Goal: Task Accomplishment & Management: Manage account settings

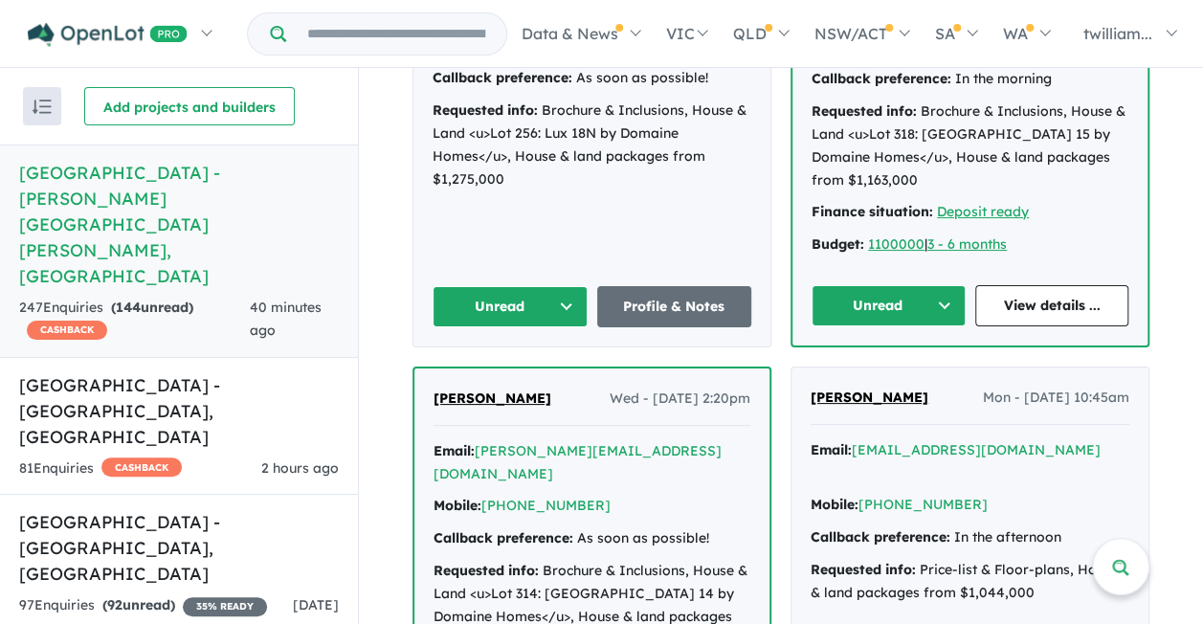
scroll to position [1054, 0]
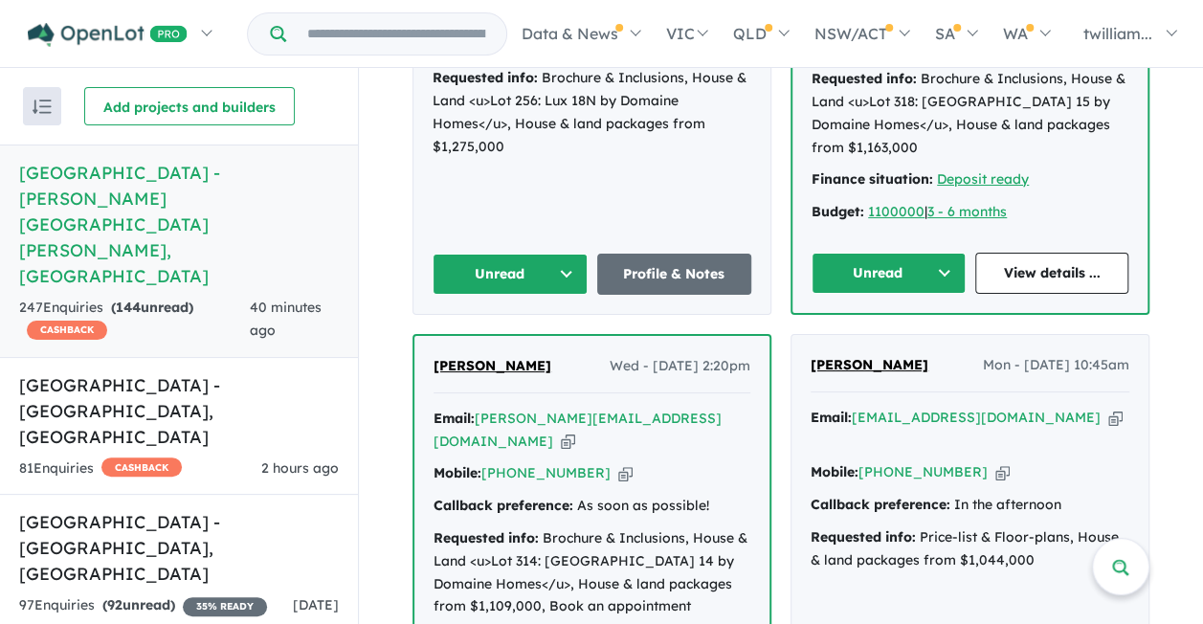
click at [575, 431] on icon "button" at bounding box center [568, 441] width 14 height 20
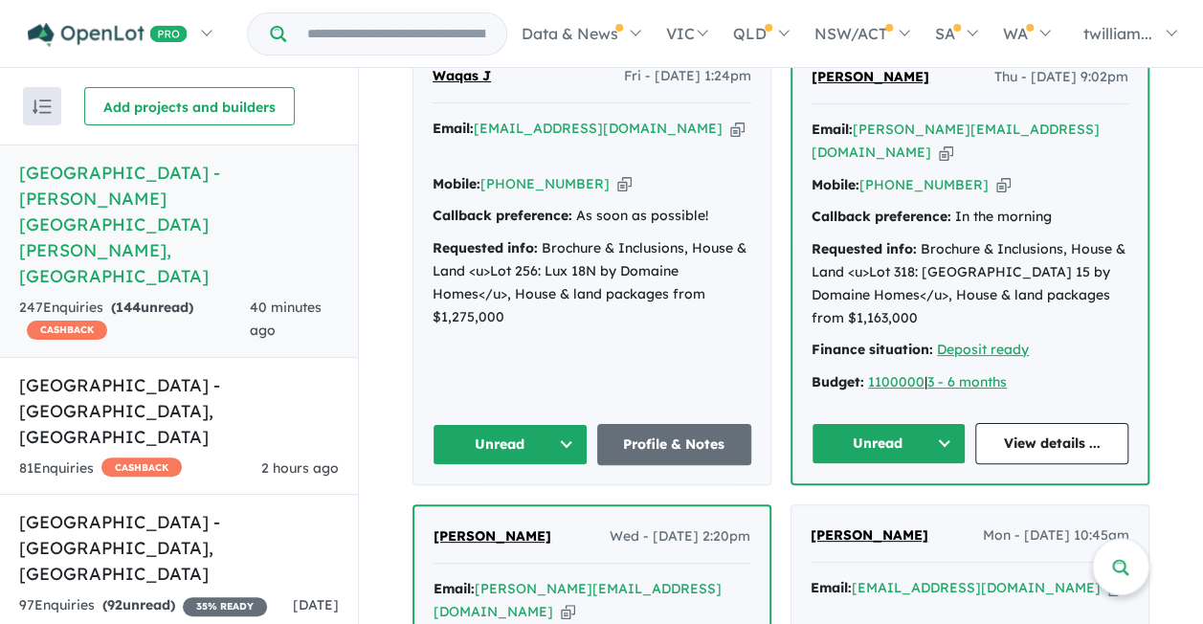
click at [730, 119] on icon "button" at bounding box center [737, 129] width 14 height 20
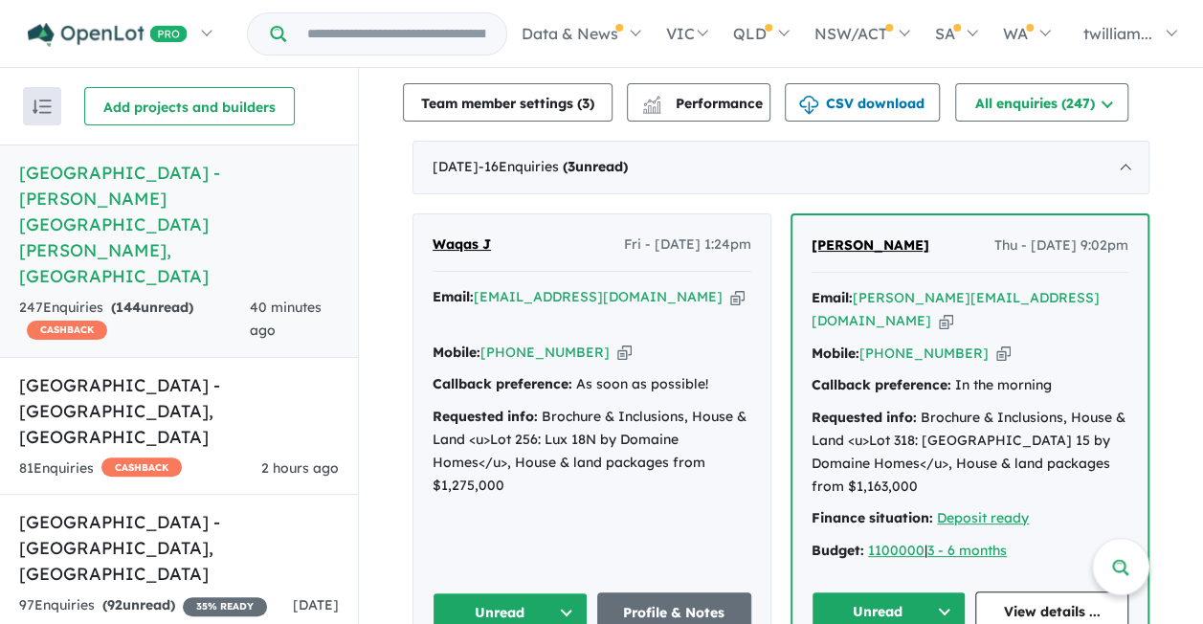
click at [553, 592] on button "Unread" at bounding box center [509, 612] width 155 height 41
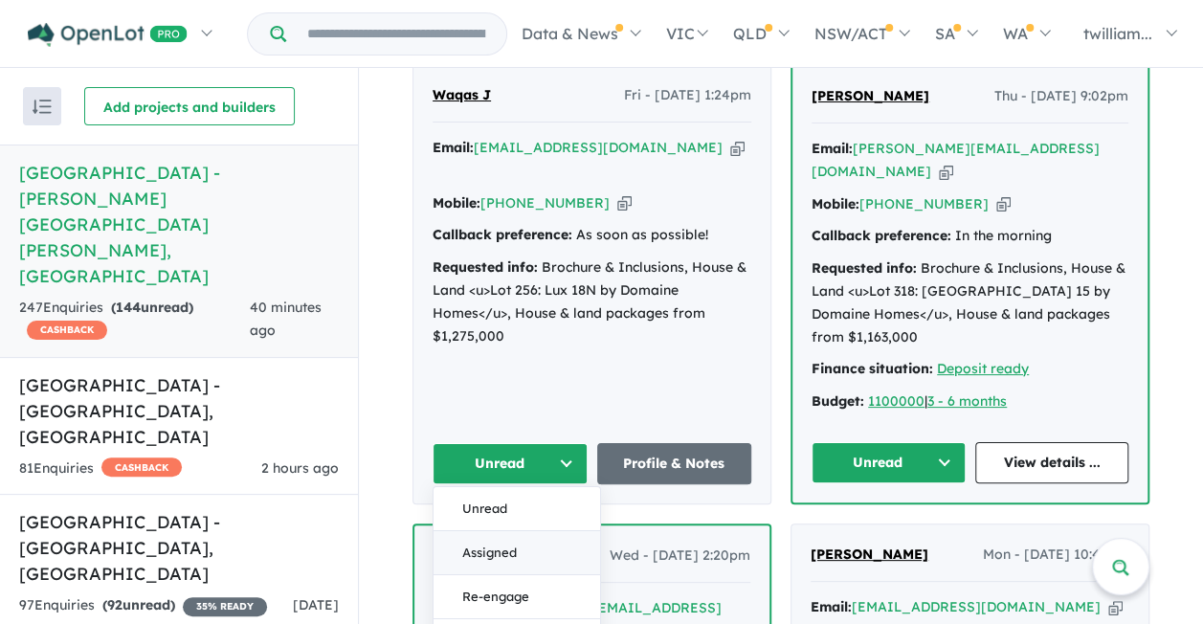
scroll to position [867, 0]
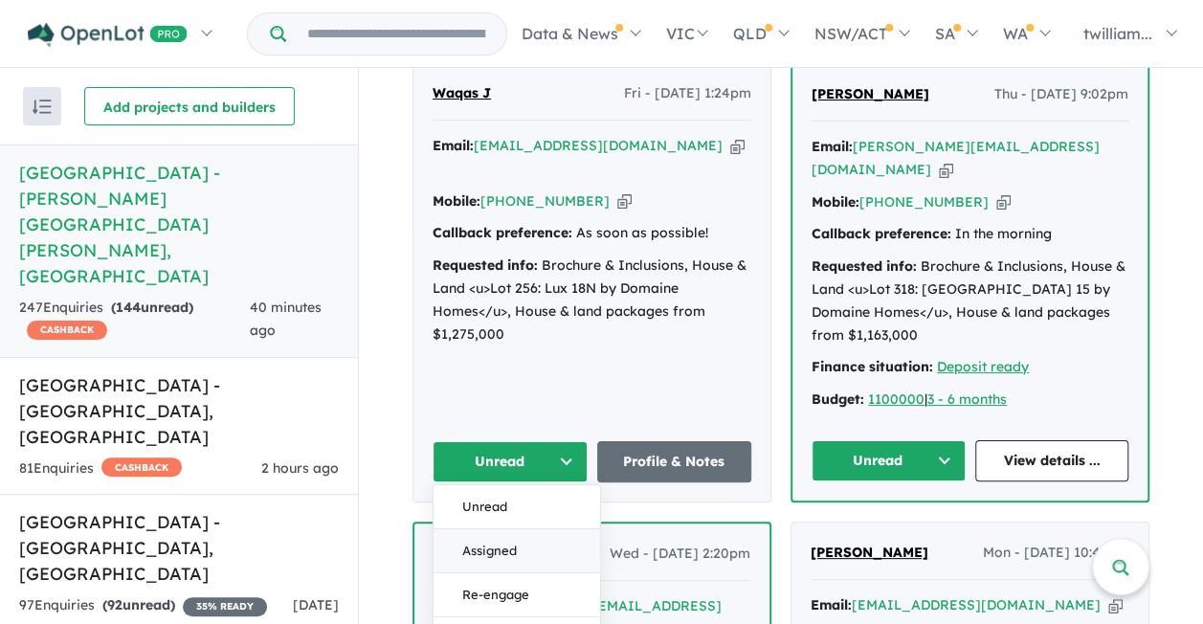
click at [536, 529] on button "Assigned" at bounding box center [516, 551] width 166 height 44
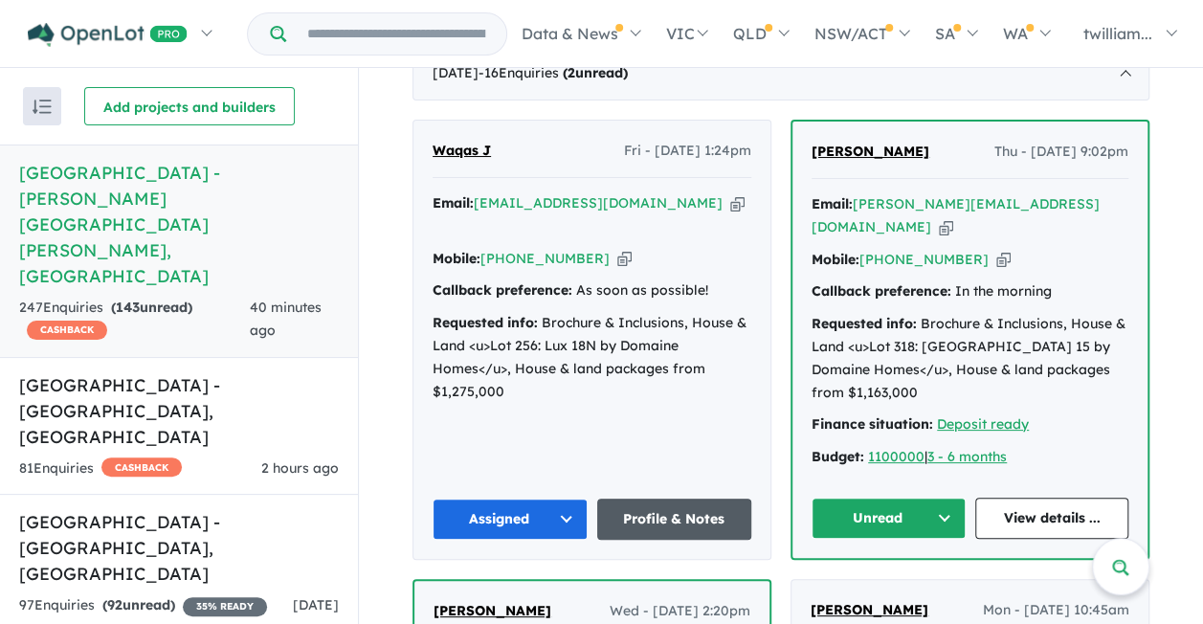
scroll to position [790, 0]
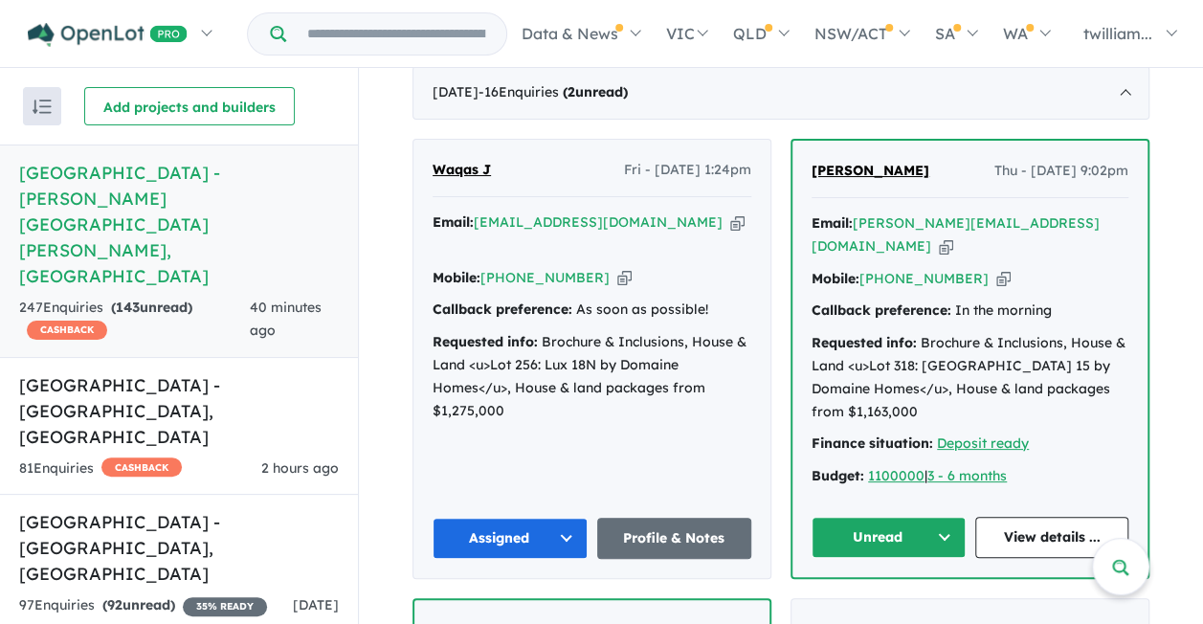
click at [953, 236] on icon "button" at bounding box center [946, 246] width 14 height 20
click at [935, 517] on button "Unread" at bounding box center [888, 537] width 154 height 41
click at [907, 605] on button "Assigned" at bounding box center [895, 627] width 166 height 44
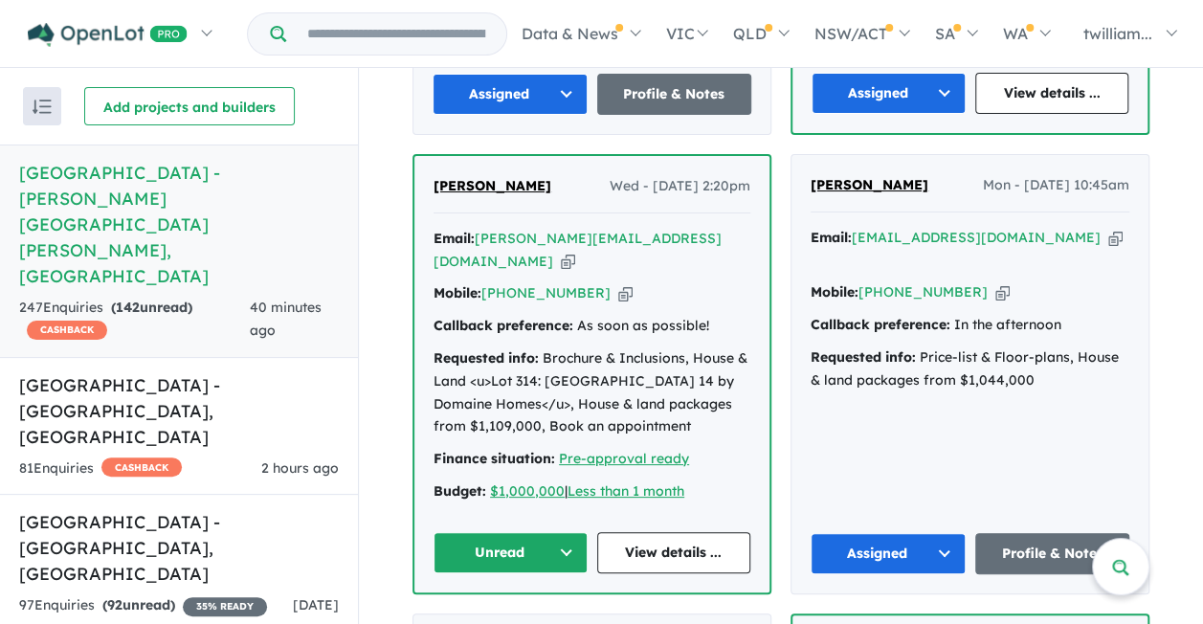
scroll to position [1232, 0]
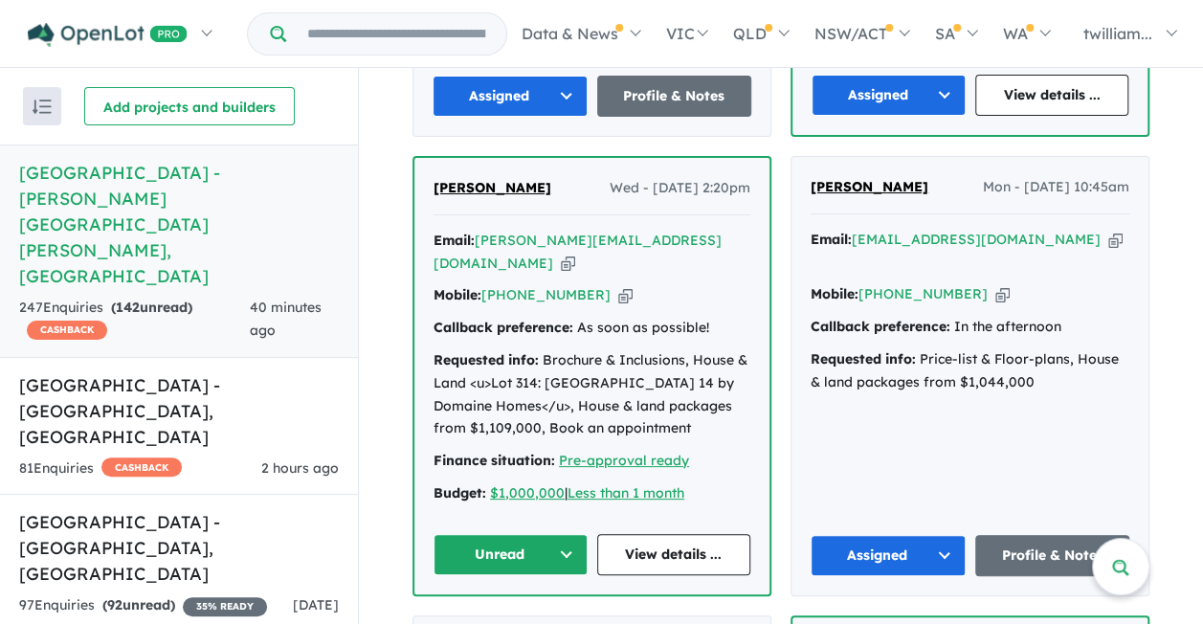
click at [575, 254] on icon "button" at bounding box center [568, 264] width 14 height 20
click at [563, 534] on button "Unread" at bounding box center [510, 554] width 154 height 41
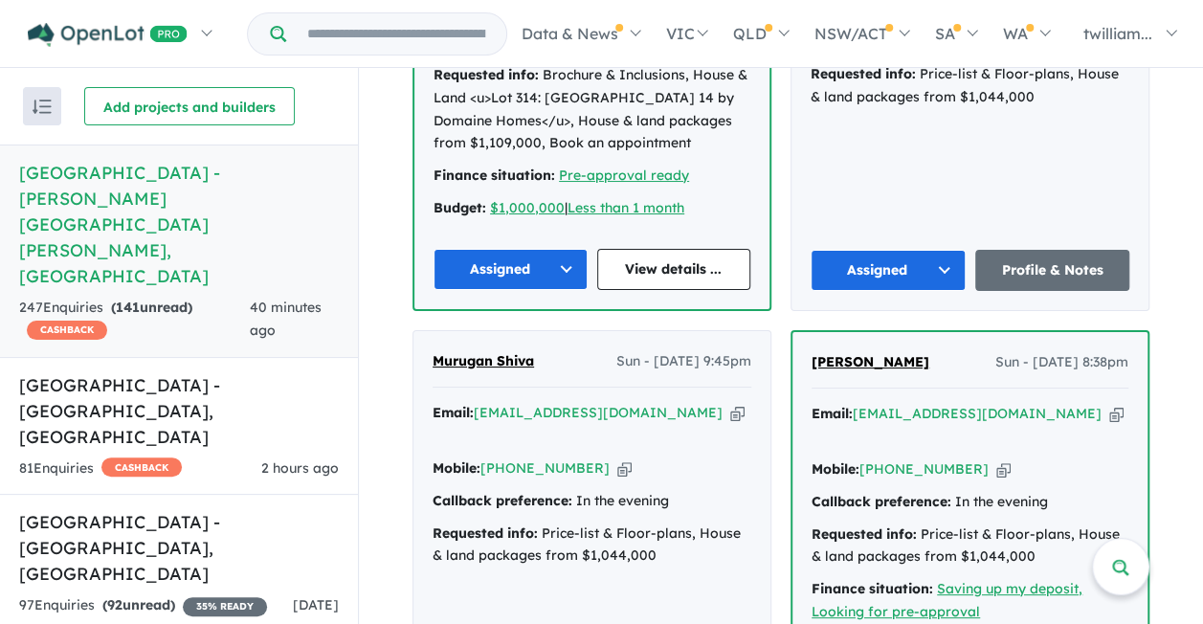
scroll to position [1521, 0]
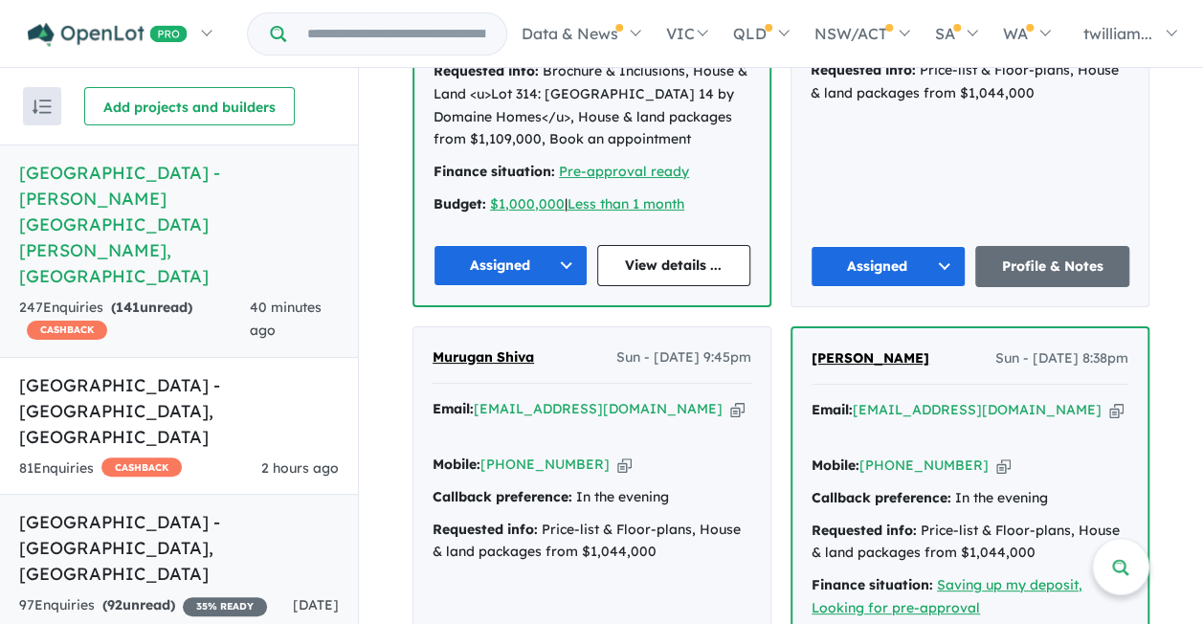
click at [224, 594] on div "97 Enquir ies ( 92 unread) 35 % READY" at bounding box center [143, 605] width 248 height 23
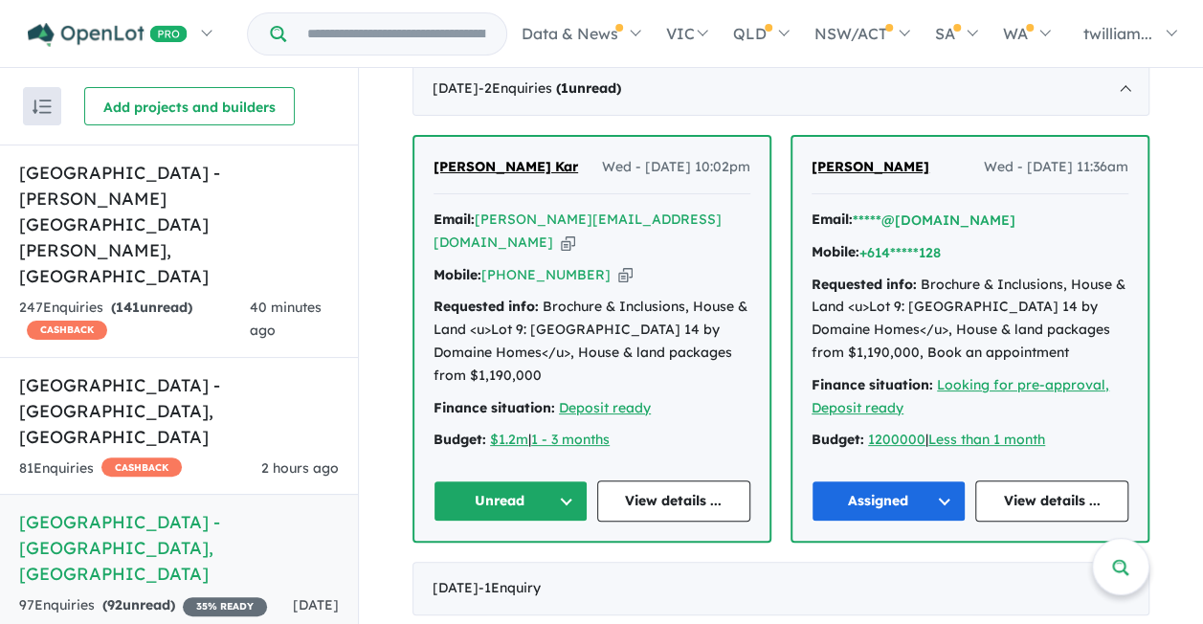
scroll to position [729, 0]
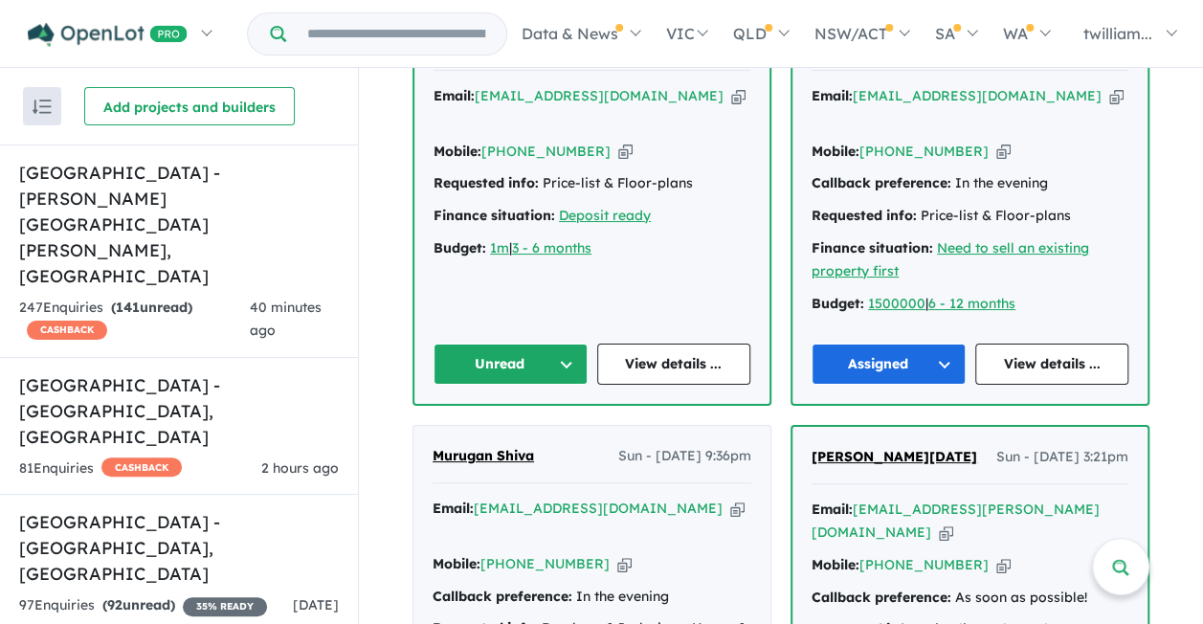
scroll to position [691, 0]
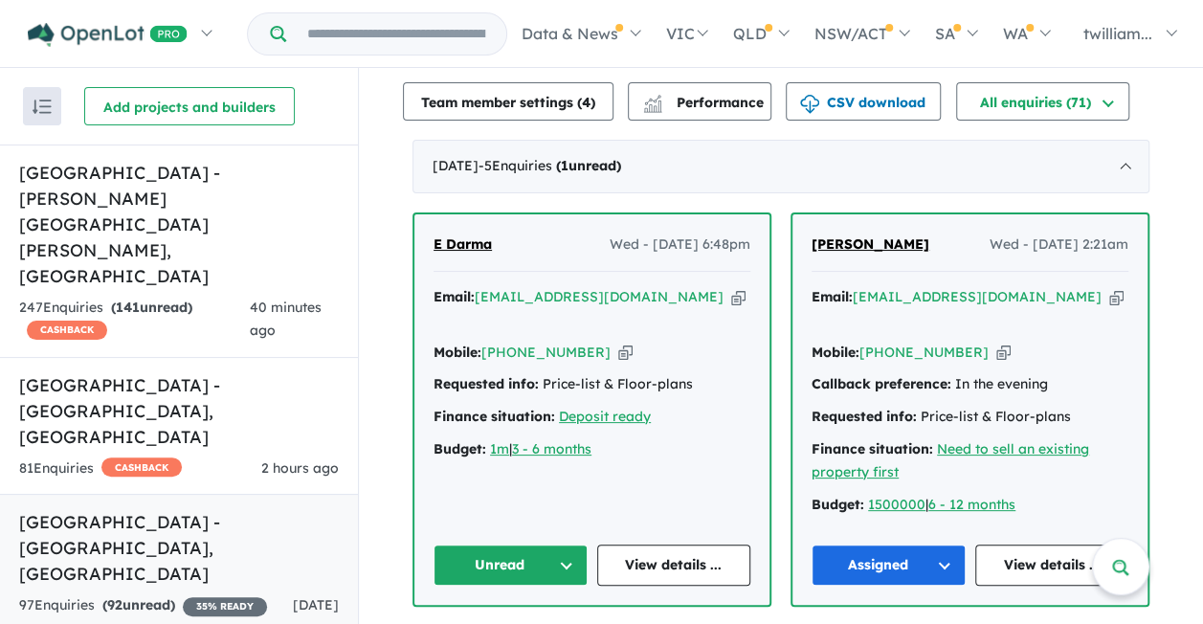
click at [219, 594] on div "97 Enquir ies ( 92 unread) 35 % READY" at bounding box center [143, 605] width 248 height 23
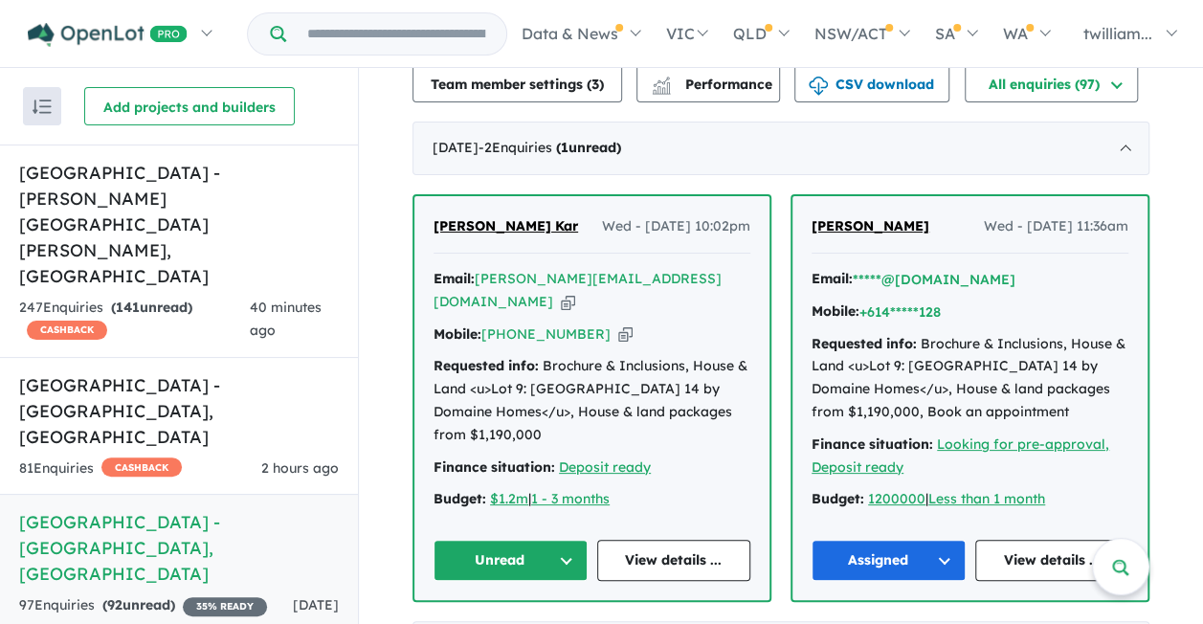
scroll to position [692, 0]
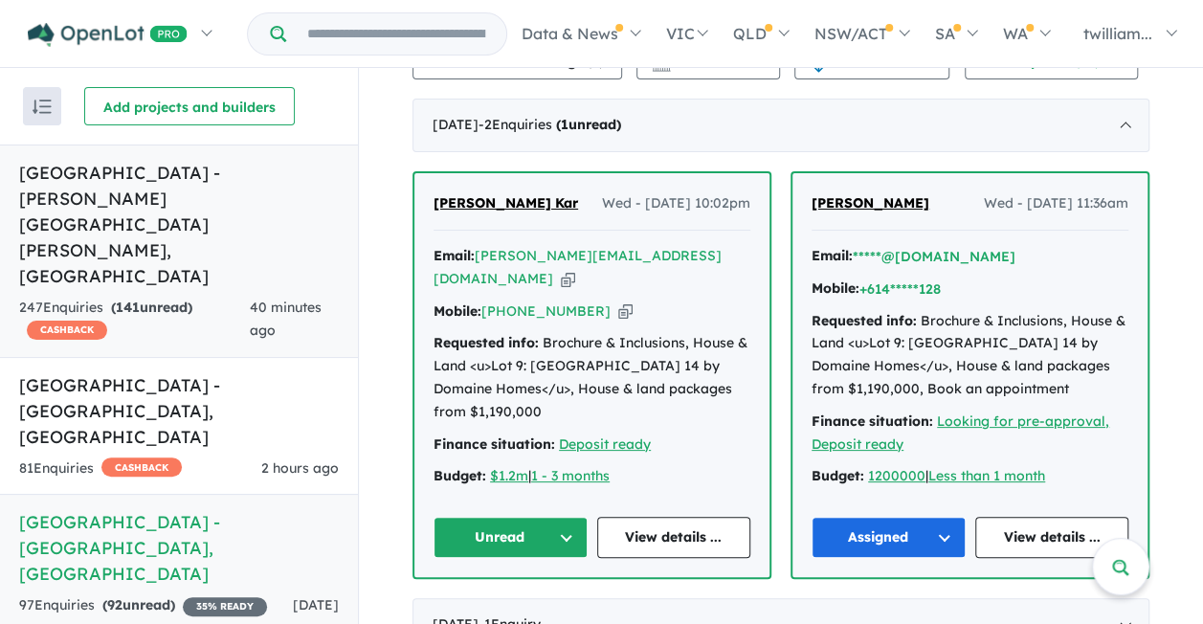
click at [268, 183] on h5 "[GEOGRAPHIC_DATA] - [PERSON_NAME][GEOGRAPHIC_DATA][PERSON_NAME] , [GEOGRAPHIC_D…" at bounding box center [179, 224] width 320 height 129
